Goal: Find specific page/section: Find specific page/section

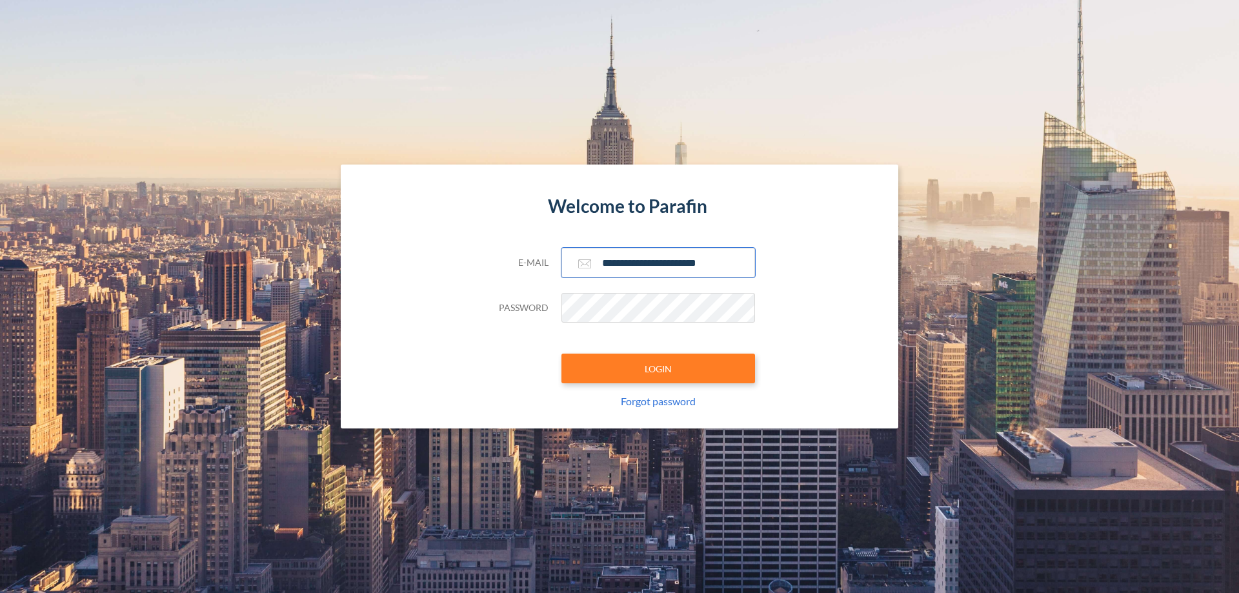
type input "**********"
click at [658, 368] on button "LOGIN" at bounding box center [658, 369] width 194 height 30
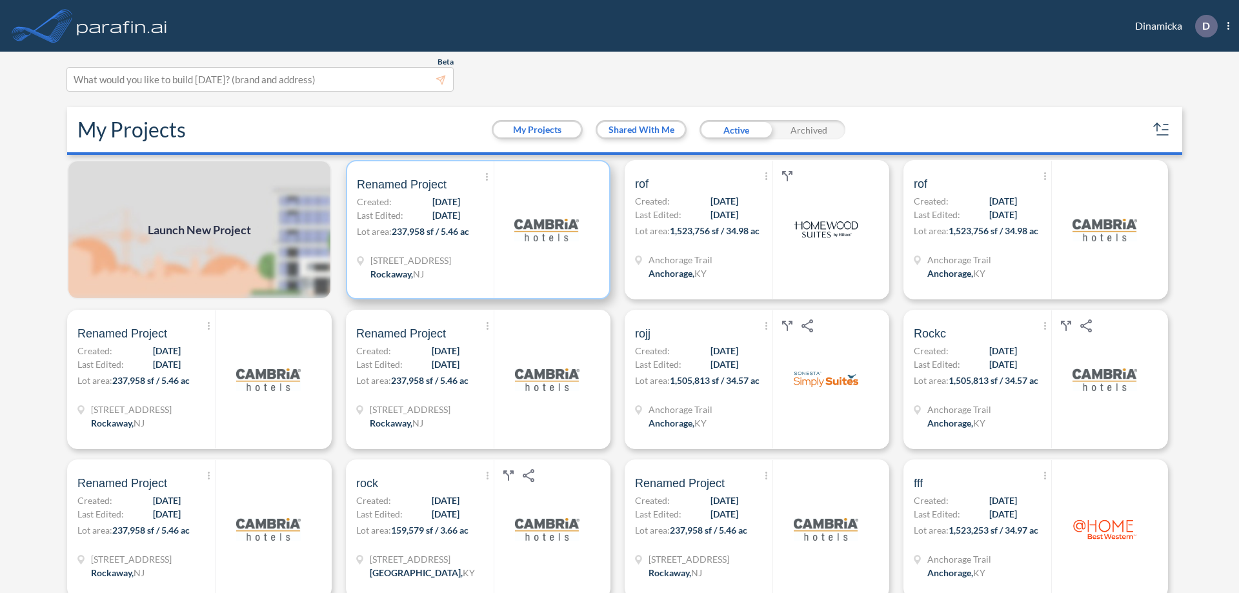
scroll to position [3, 0]
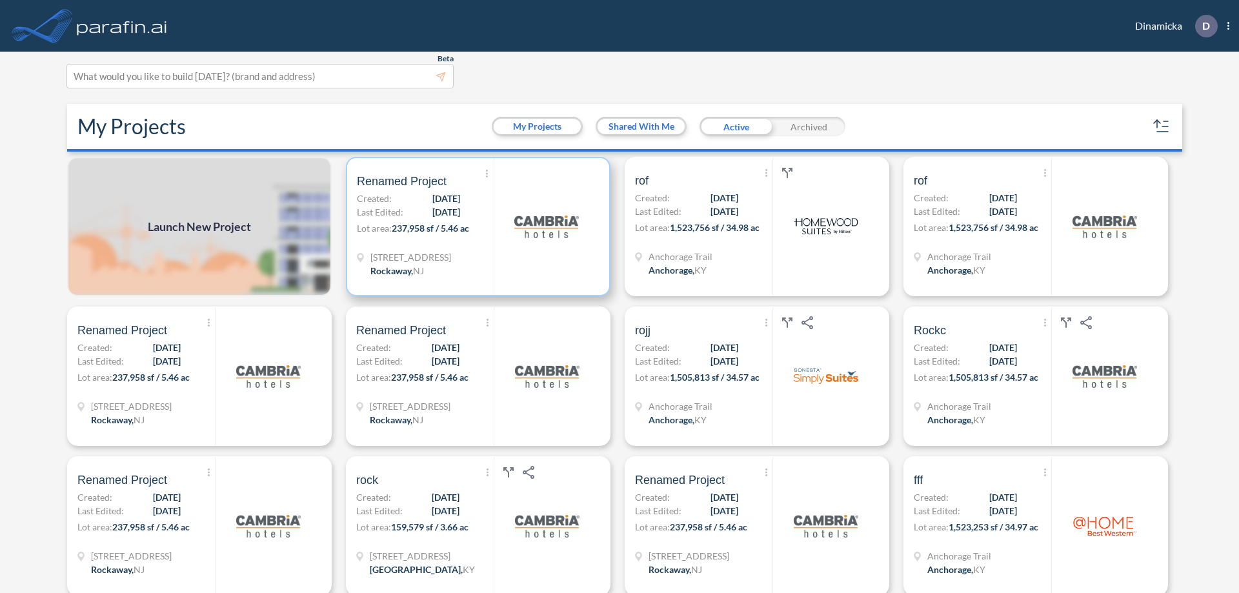
click at [476, 227] on p "Lot area: 237,958 sf / 5.46 ac" at bounding box center [425, 230] width 137 height 19
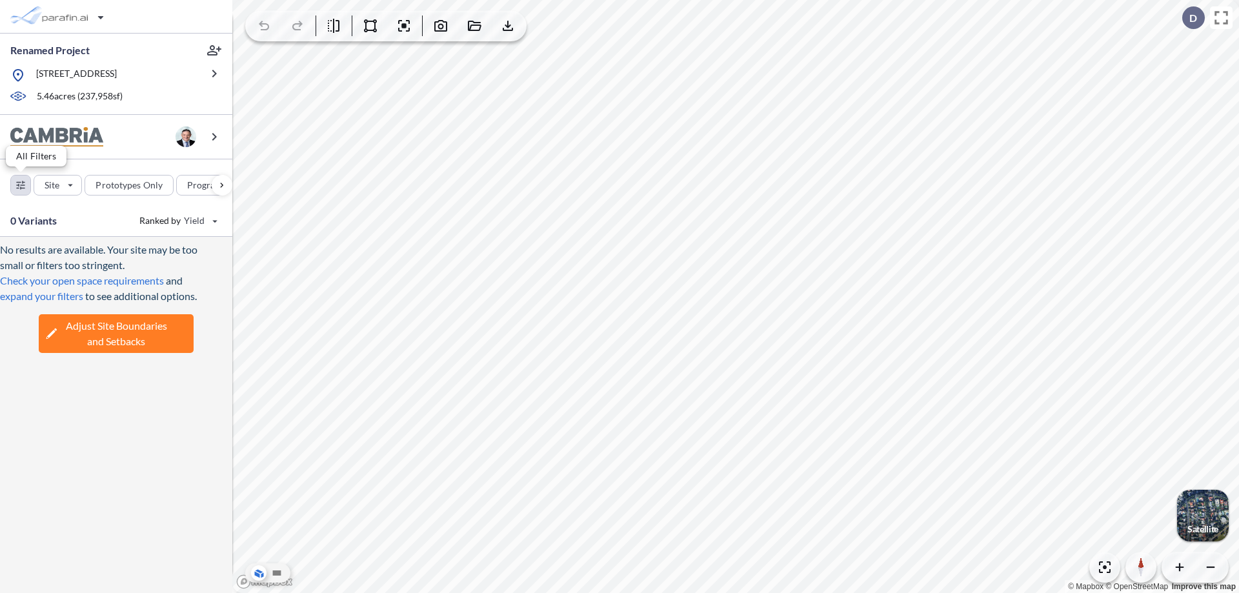
click at [21, 185] on div "button" at bounding box center [20, 185] width 19 height 19
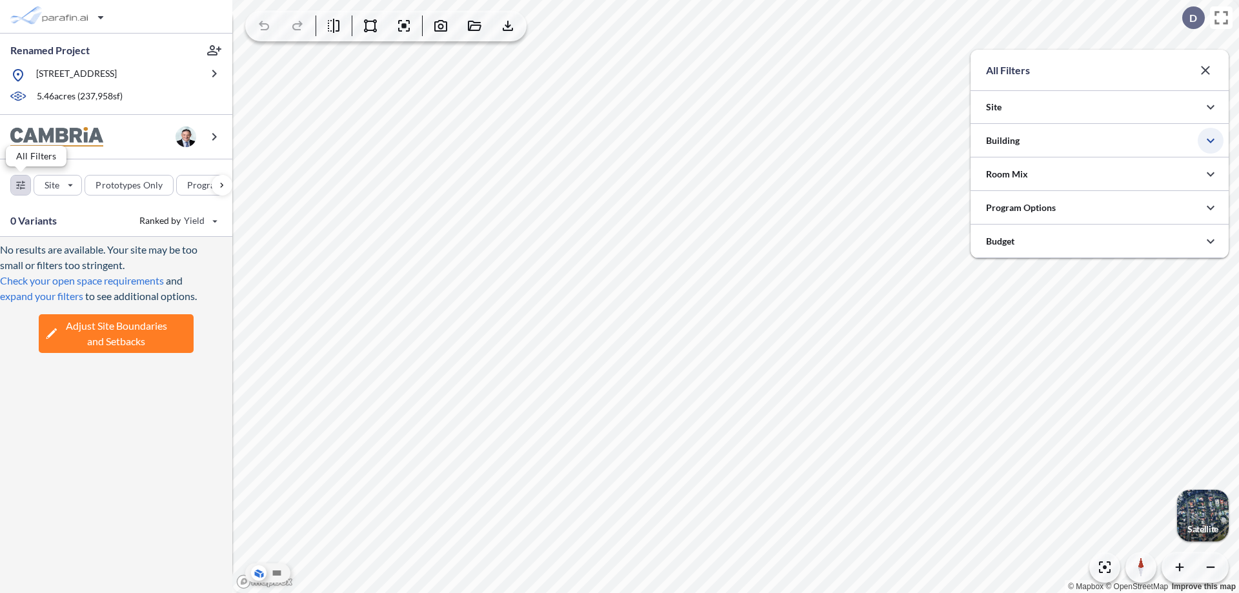
scroll to position [645339, 645081]
click at [1211, 141] on icon "button" at bounding box center [1210, 140] width 15 height 15
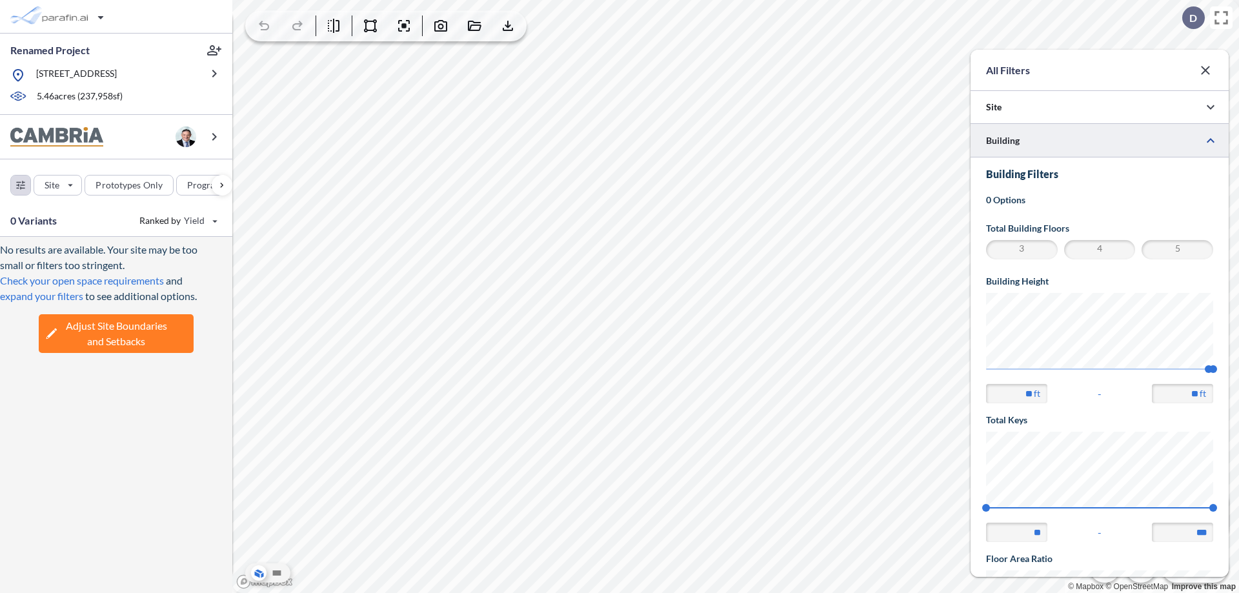
scroll to position [225, 0]
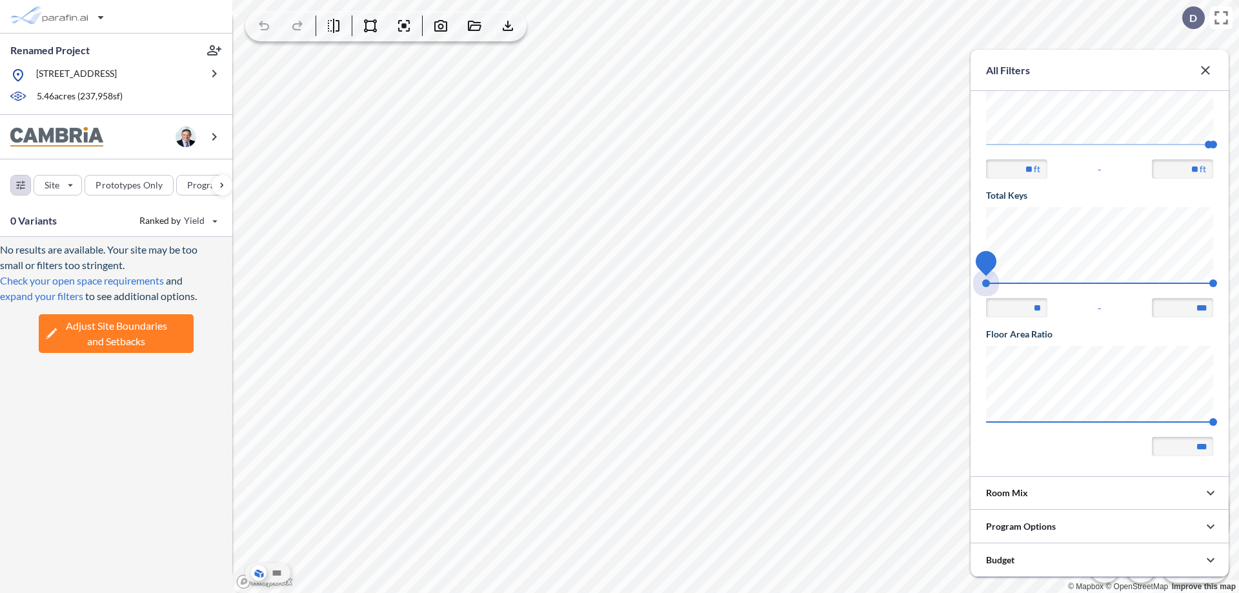
drag, startPoint x: 986, startPoint y: 283, endPoint x: 1213, endPoint y: 283, distance: 227.2
click at [1213, 283] on span "74 140" at bounding box center [1099, 288] width 227 height 10
type input "***"
